Goal: Transaction & Acquisition: Purchase product/service

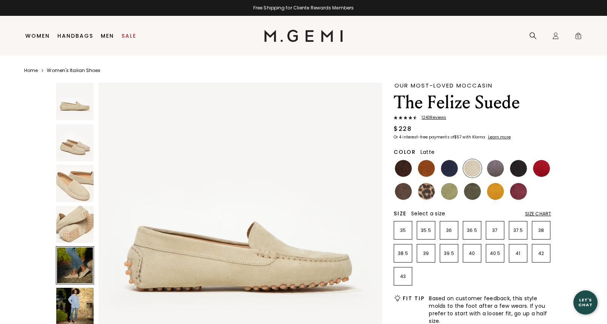
scroll to position [12, 0]
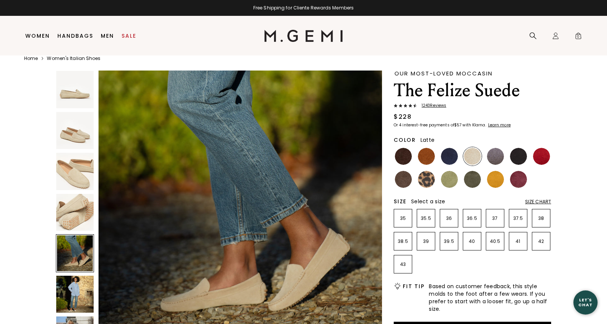
click at [74, 174] on img at bounding box center [74, 171] width 37 height 37
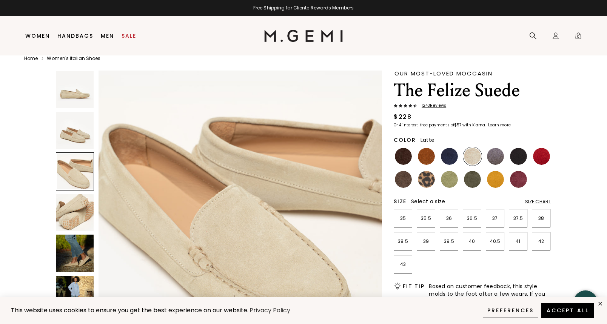
scroll to position [582, 0]
click at [72, 139] on img at bounding box center [74, 130] width 37 height 37
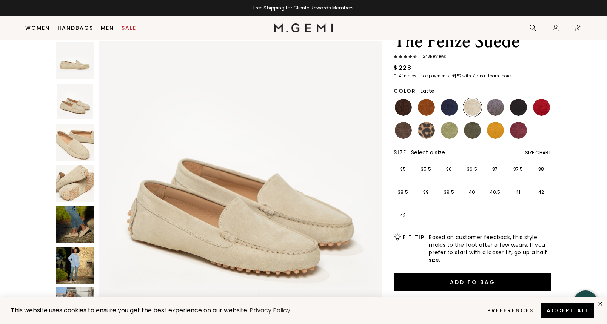
scroll to position [94, 0]
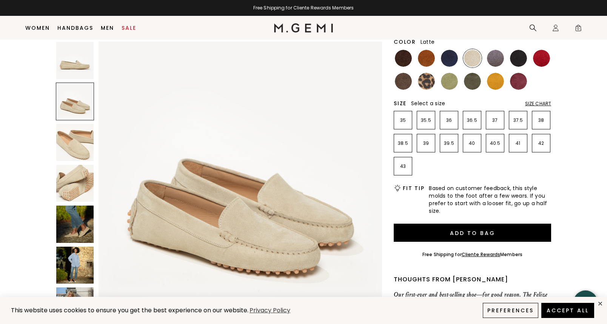
click at [69, 181] on img at bounding box center [74, 183] width 37 height 37
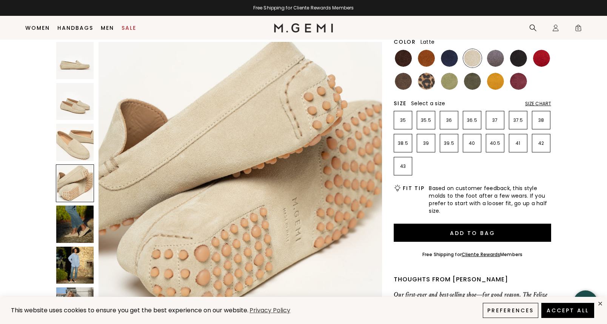
scroll to position [874, 0]
click at [65, 207] on img at bounding box center [74, 224] width 37 height 37
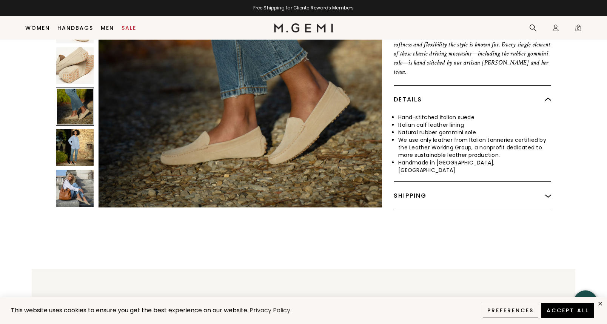
scroll to position [386, 0]
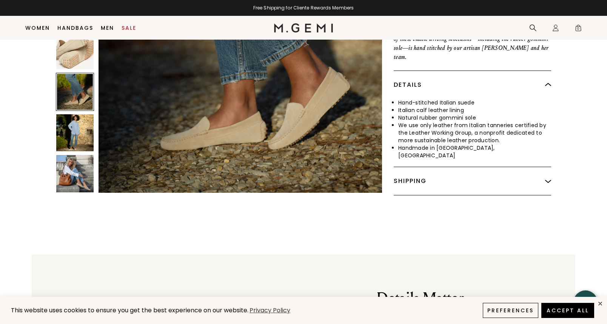
click at [62, 155] on img at bounding box center [74, 173] width 37 height 37
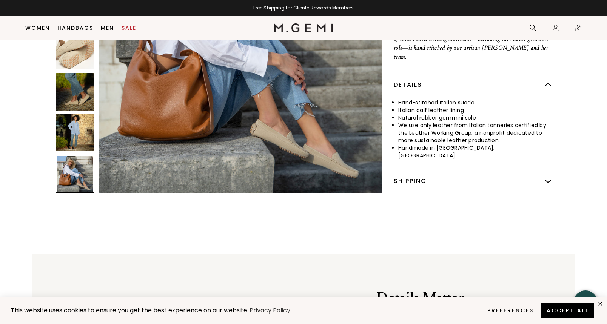
click at [71, 116] on img at bounding box center [74, 132] width 37 height 37
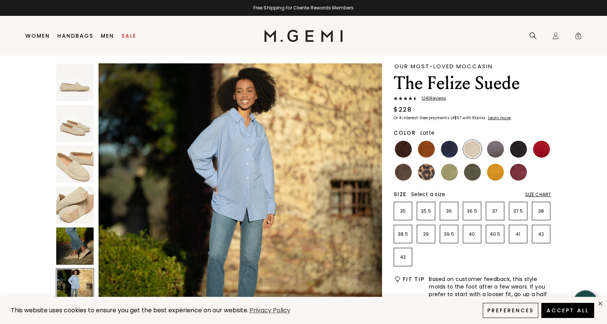
scroll to position [0, 0]
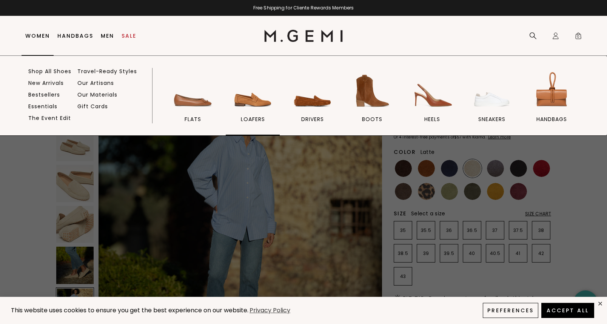
click at [249, 97] on img at bounding box center [253, 91] width 42 height 42
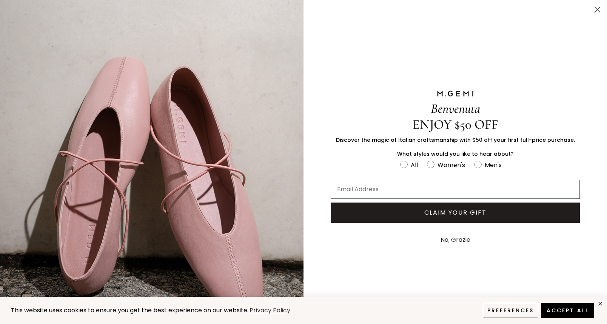
click at [441, 240] on button "No, Grazie" at bounding box center [455, 240] width 37 height 19
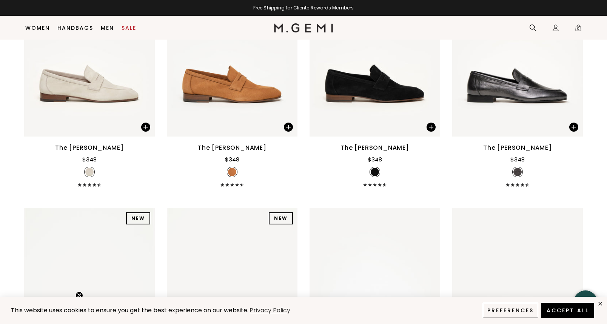
scroll to position [939, 0]
